Goal: Information Seeking & Learning: Learn about a topic

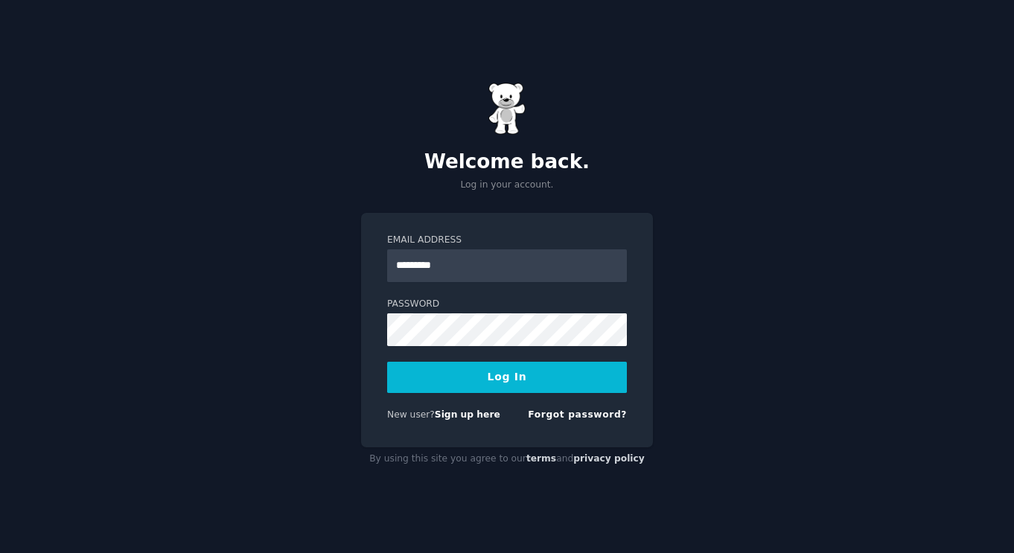
type input "**********"
click at [387, 362] on button "Log In" at bounding box center [507, 377] width 240 height 31
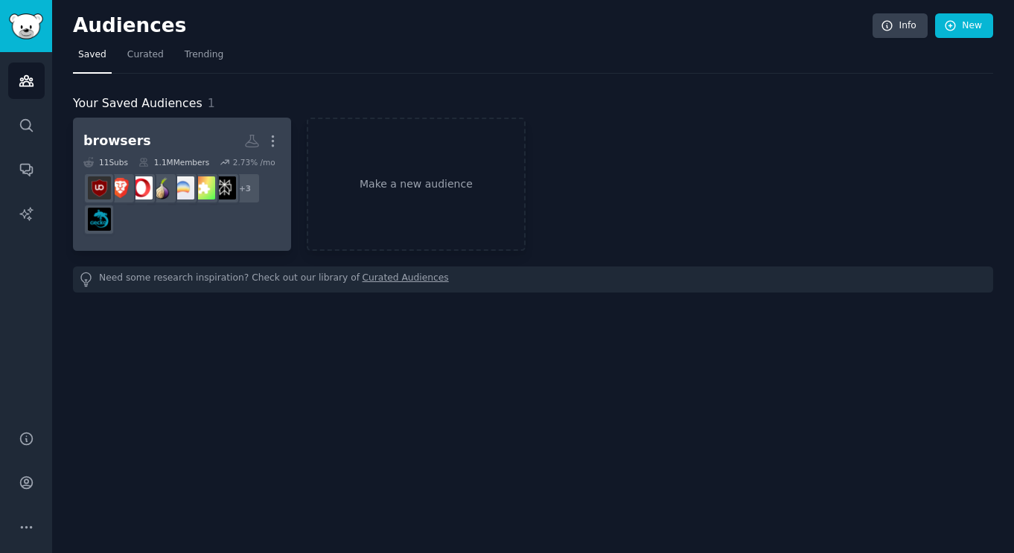
click at [208, 157] on div "11 Sub s 1.1M Members 2.73 % /mo" at bounding box center [181, 162] width 197 height 10
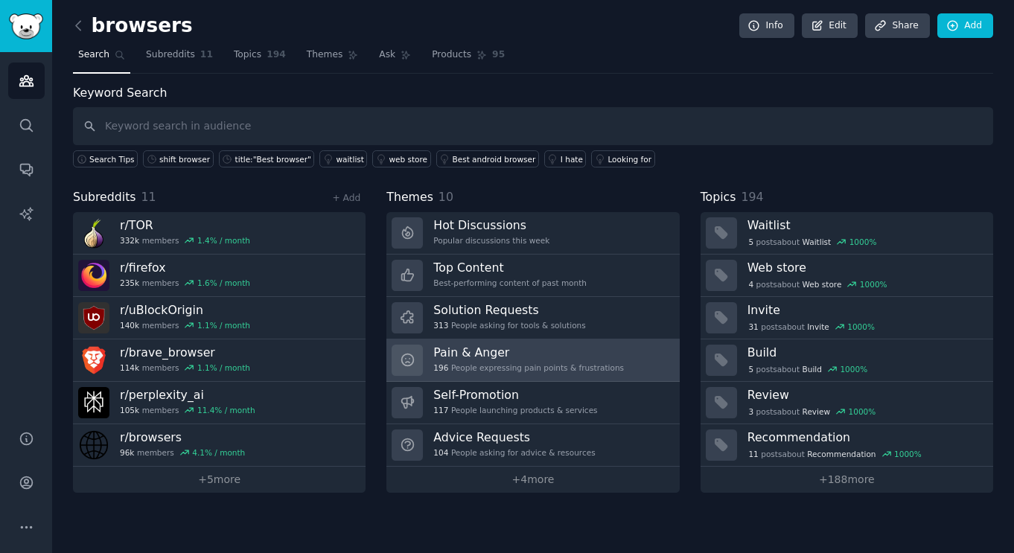
click at [470, 358] on h3 "Pain & Anger" at bounding box center [528, 353] width 191 height 16
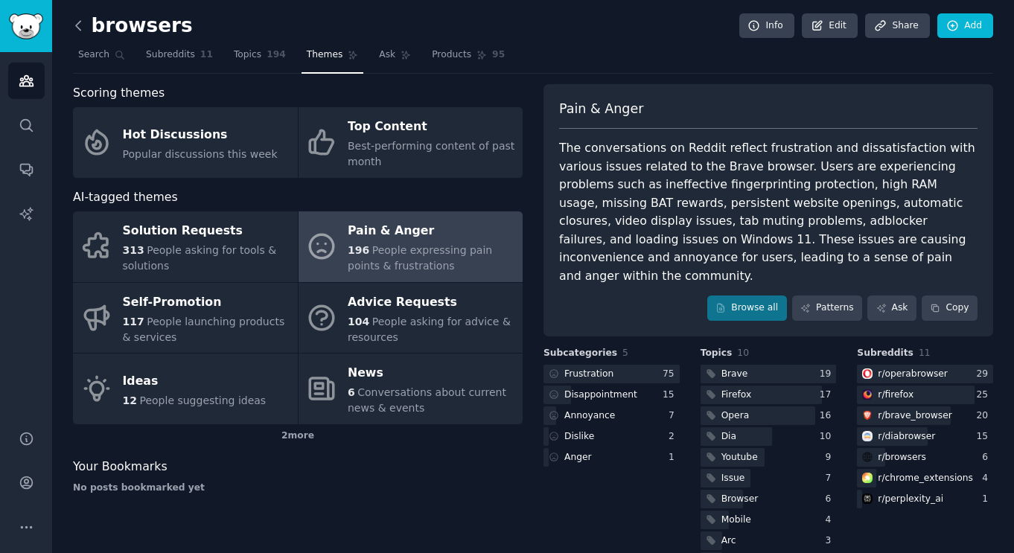
click at [77, 33] on icon at bounding box center [79, 26] width 16 height 16
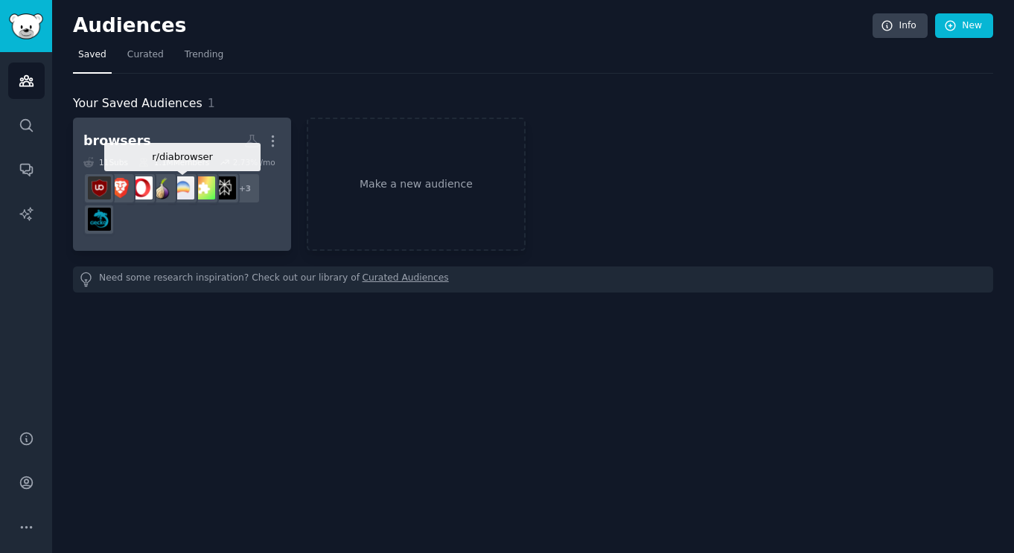
click at [186, 182] on img at bounding box center [182, 187] width 23 height 23
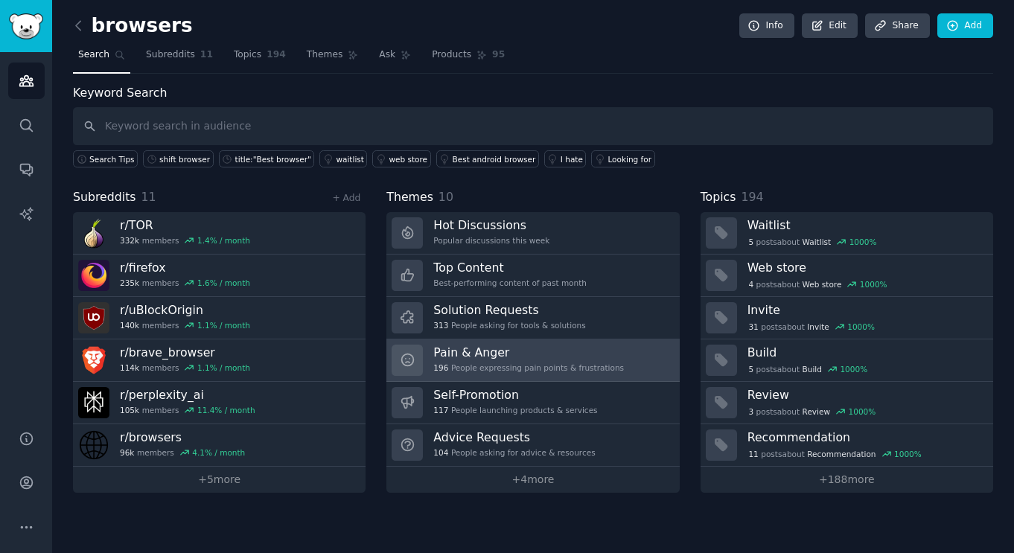
click at [488, 349] on h3 "Pain & Anger" at bounding box center [528, 353] width 191 height 16
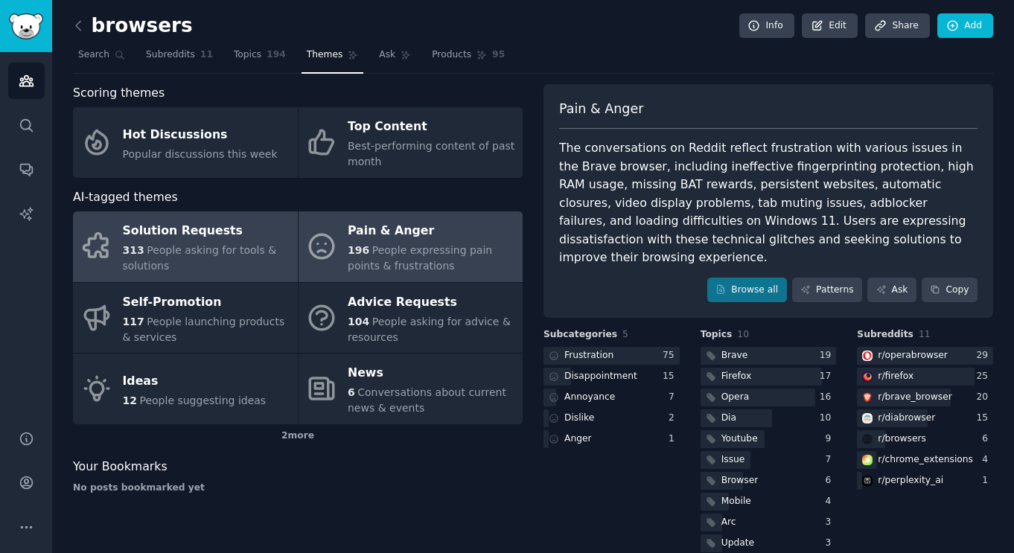
click at [168, 232] on div "Solution Requests" at bounding box center [207, 232] width 168 height 24
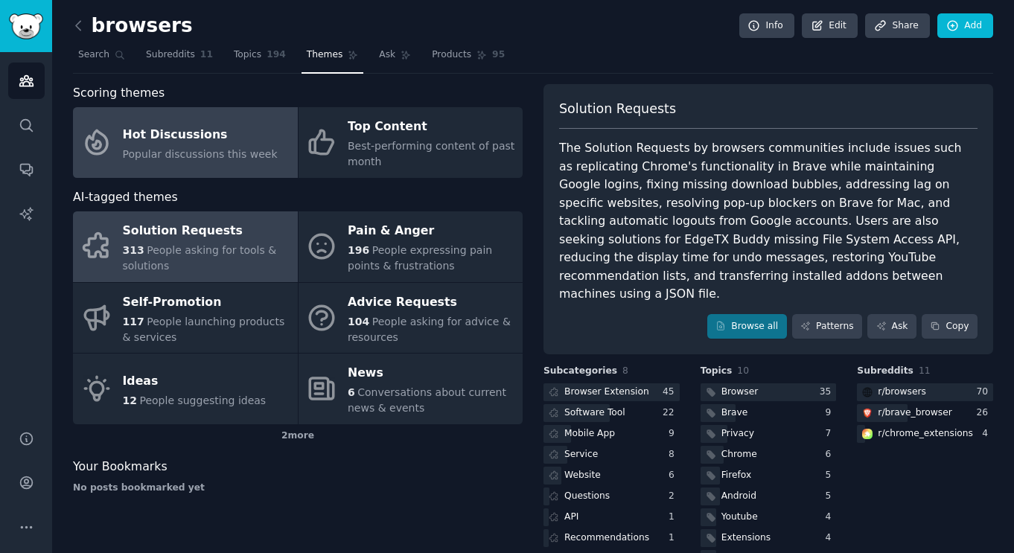
click at [165, 140] on div "Hot Discussions" at bounding box center [200, 135] width 155 height 24
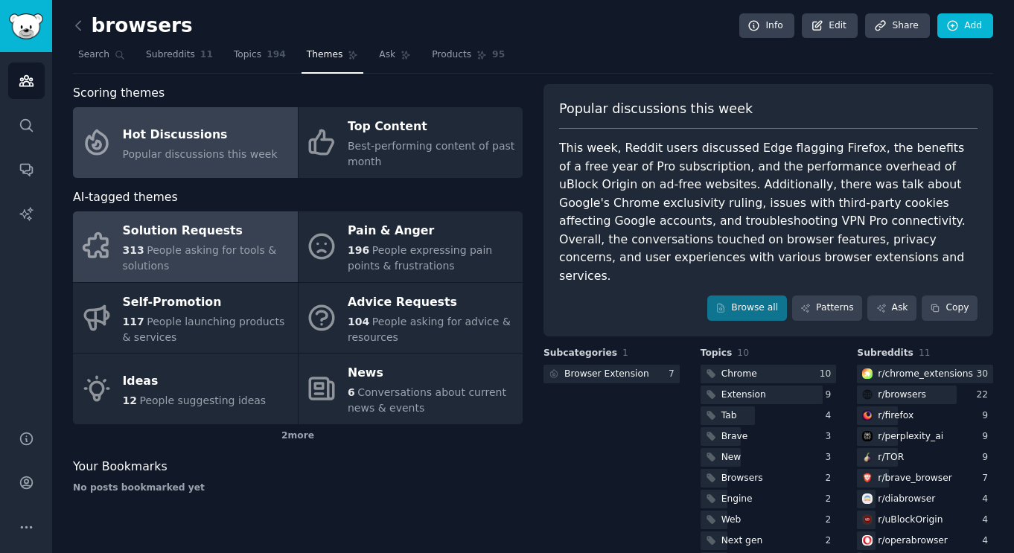
click at [221, 237] on div "Solution Requests" at bounding box center [207, 232] width 168 height 24
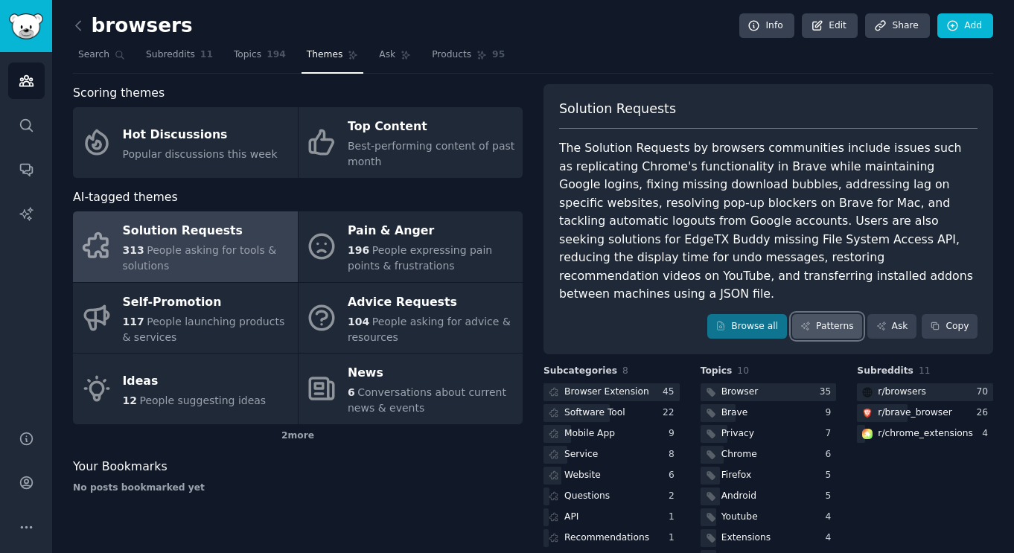
click at [818, 314] on link "Patterns" at bounding box center [827, 326] width 70 height 25
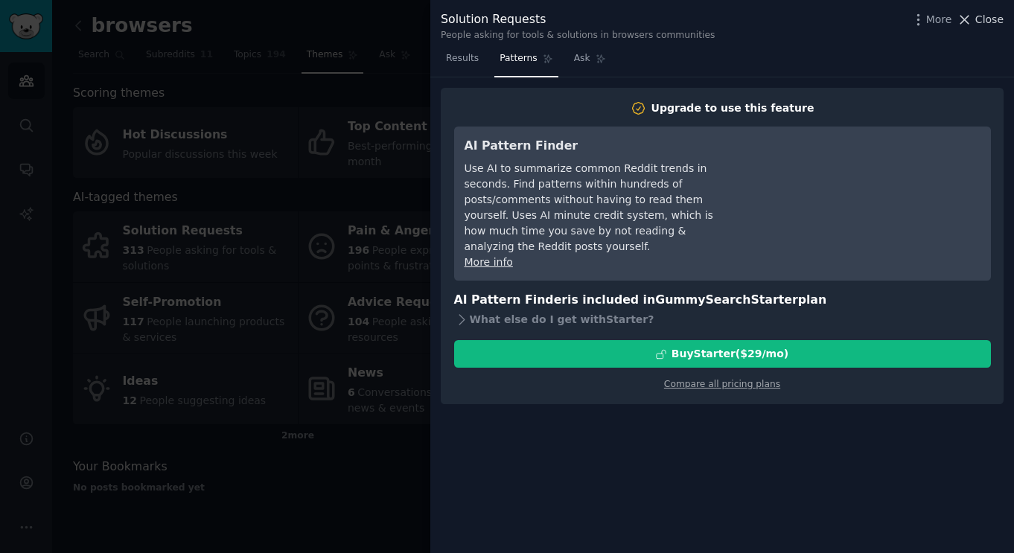
click at [989, 21] on span "Close" at bounding box center [989, 20] width 28 height 16
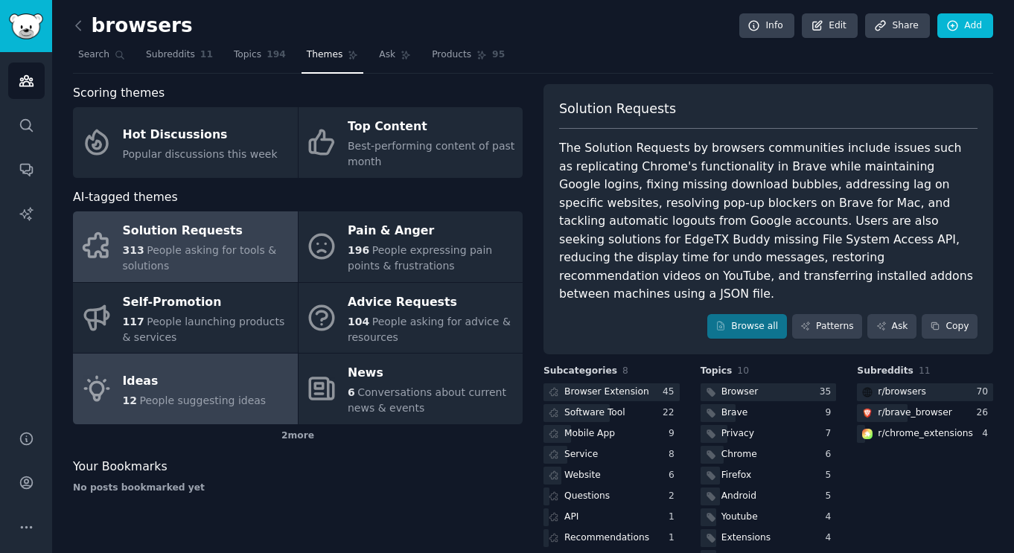
click at [172, 369] on link "Ideas 12 People suggesting ideas" at bounding box center [185, 389] width 225 height 71
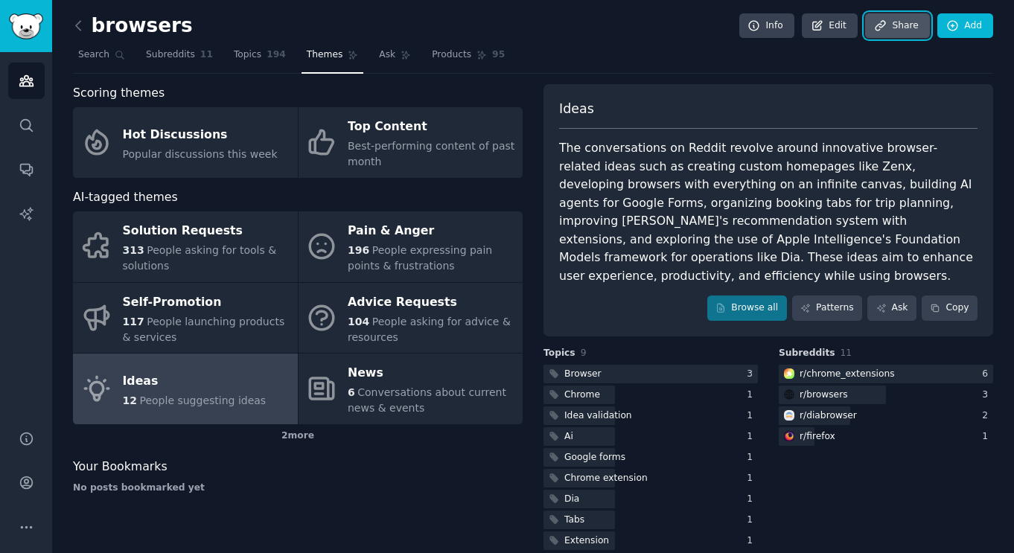
click at [900, 36] on link "Share" at bounding box center [897, 25] width 64 height 25
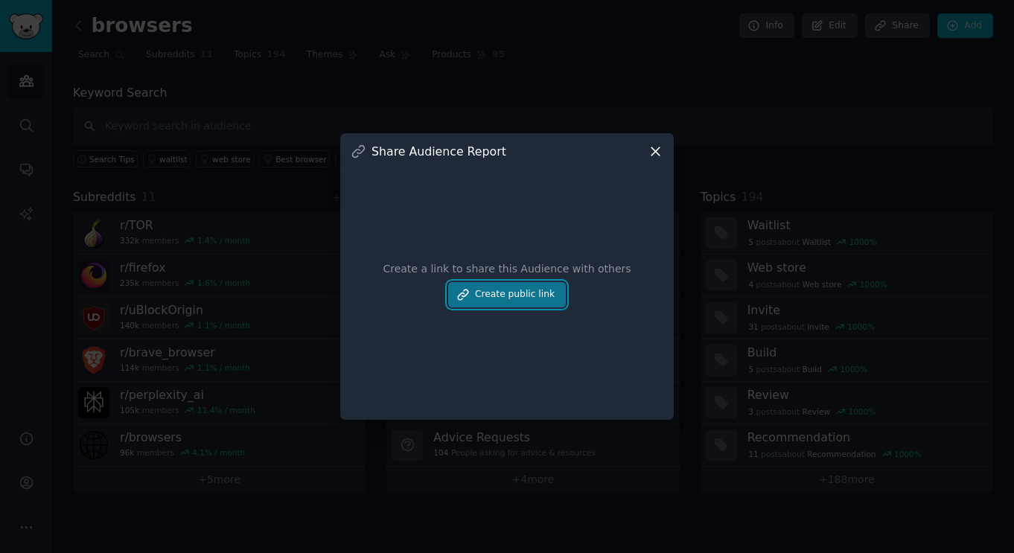
click at [501, 293] on button "Create public link" at bounding box center [507, 294] width 118 height 25
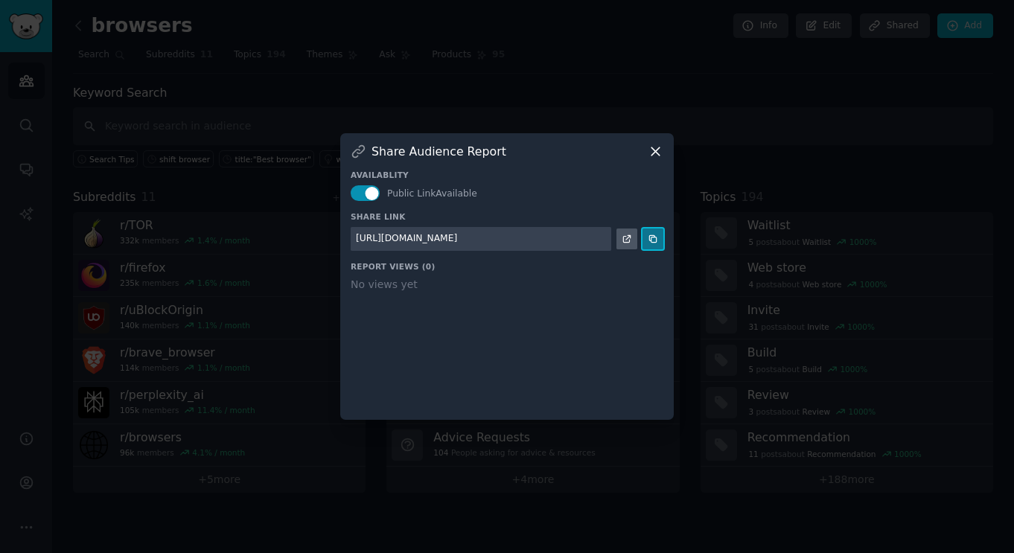
click at [653, 243] on icon at bounding box center [653, 239] width 10 height 10
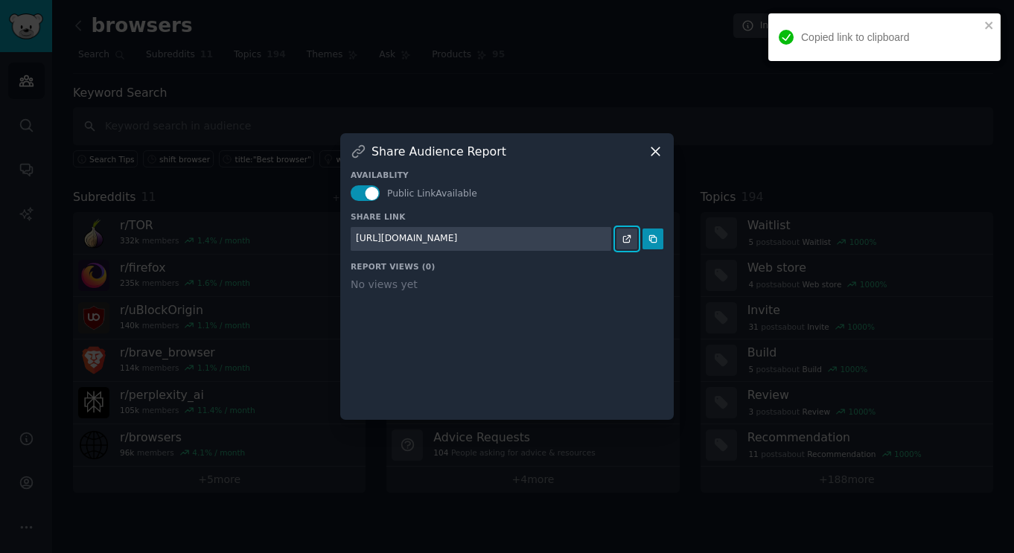
click at [620, 238] on link at bounding box center [627, 239] width 21 height 21
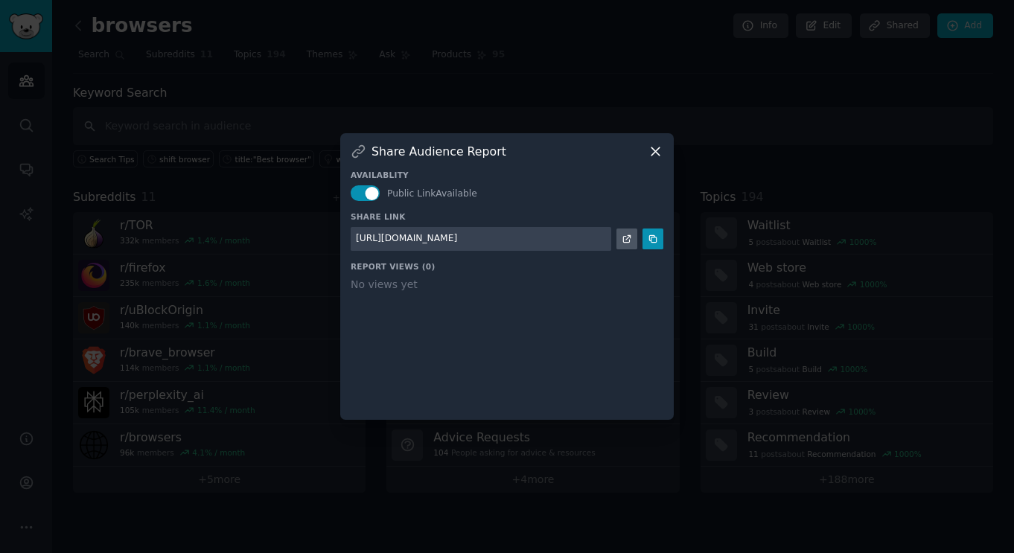
click at [658, 153] on icon at bounding box center [656, 152] width 16 height 16
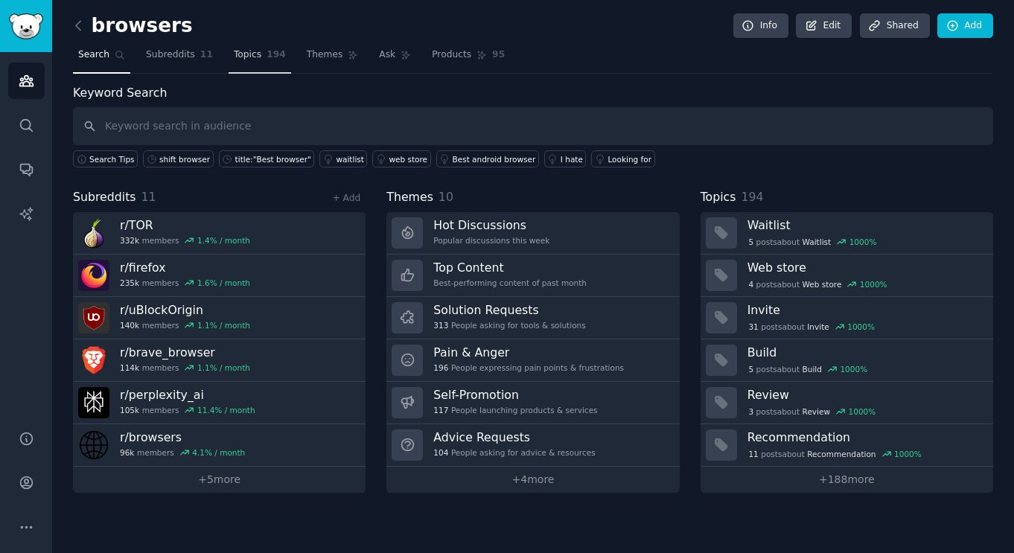
click at [247, 56] on span "Topics" at bounding box center [248, 54] width 28 height 13
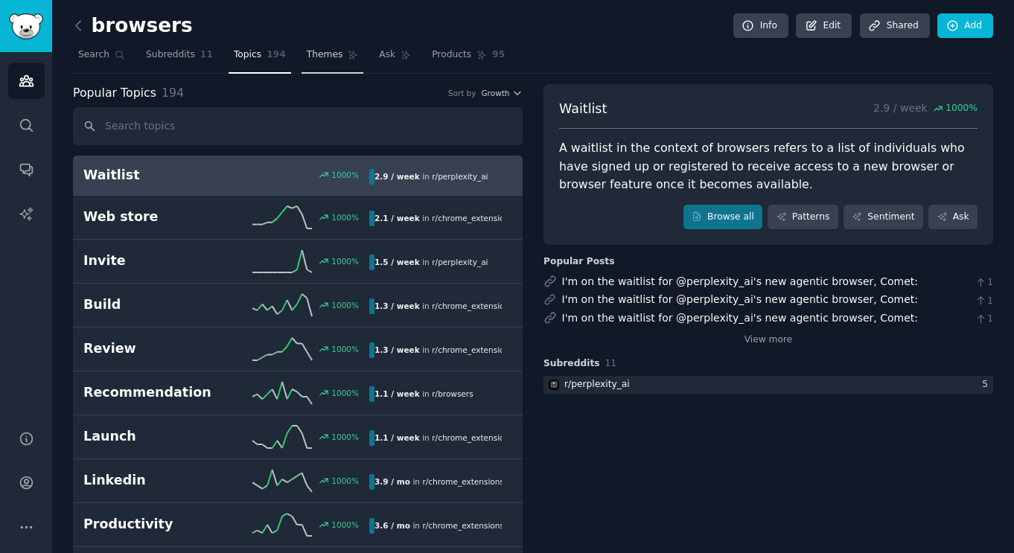
click at [328, 54] on span "Themes" at bounding box center [325, 54] width 36 height 13
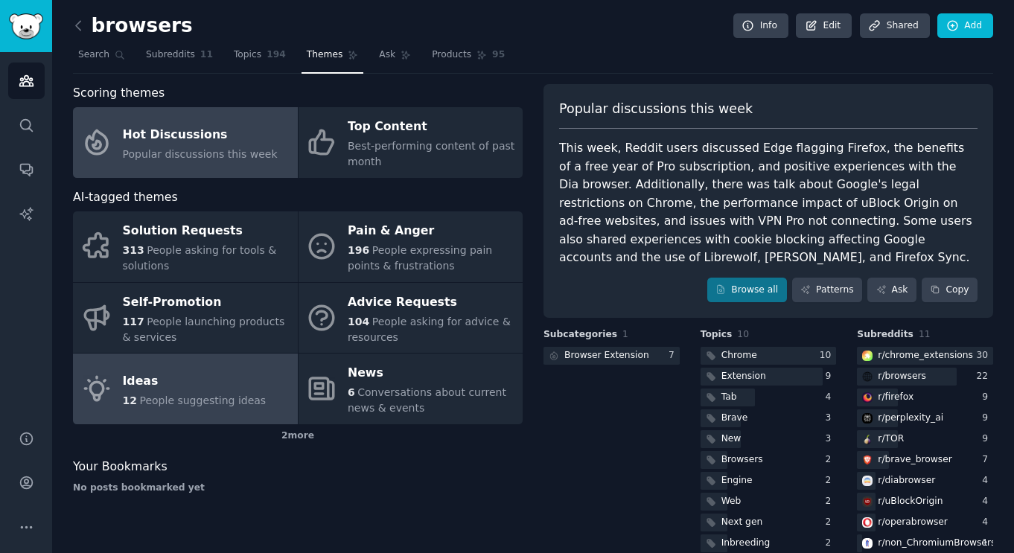
click at [203, 388] on div "Ideas" at bounding box center [195, 381] width 144 height 24
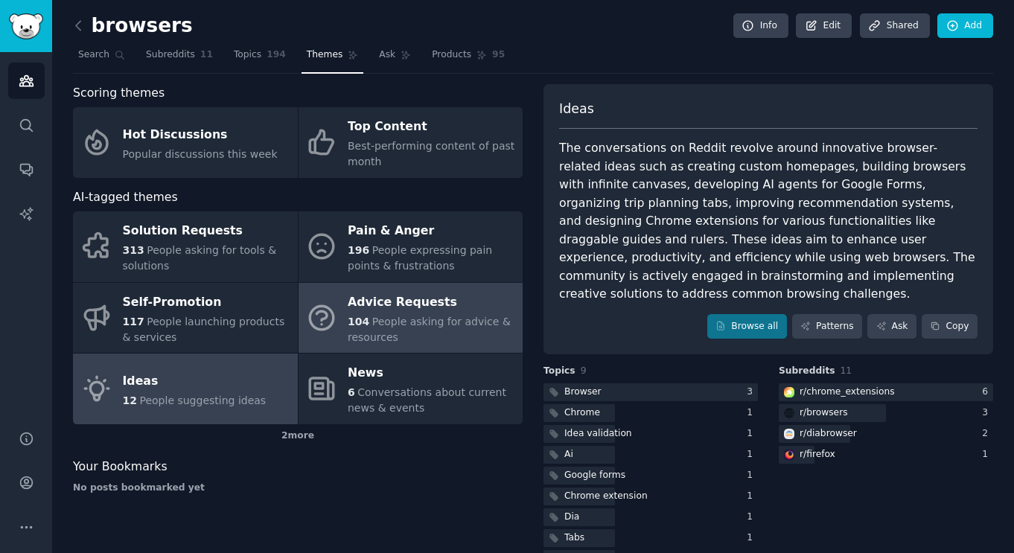
click at [391, 302] on div "Advice Requests" at bounding box center [432, 302] width 168 height 24
